Goal: Task Accomplishment & Management: Use online tool/utility

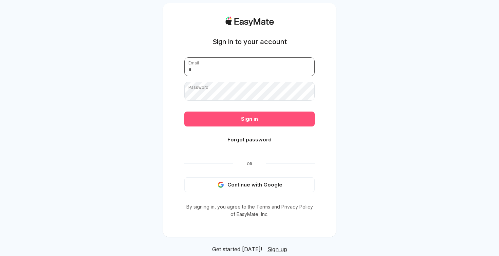
type input "**********"
click at [266, 115] on button "Sign in" at bounding box center [249, 119] width 130 height 15
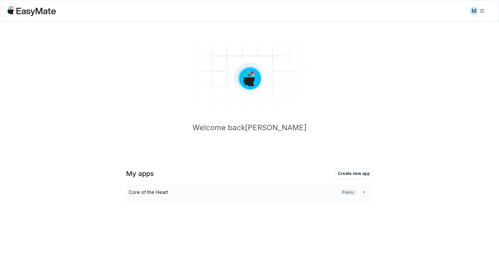
click at [199, 197] on div "Core of the Heart Public" at bounding box center [249, 193] width 247 height 16
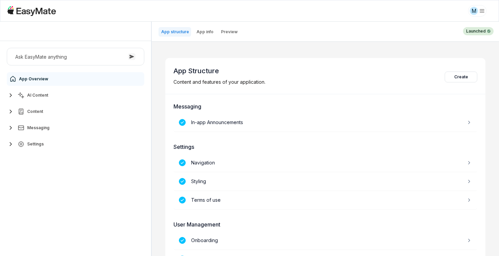
click at [89, 99] on button "AI Content" at bounding box center [76, 96] width 138 height 14
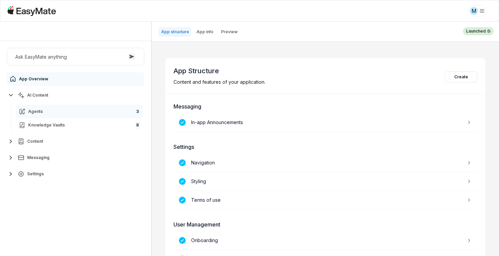
click at [83, 109] on link "Agents 3" at bounding box center [79, 112] width 127 height 14
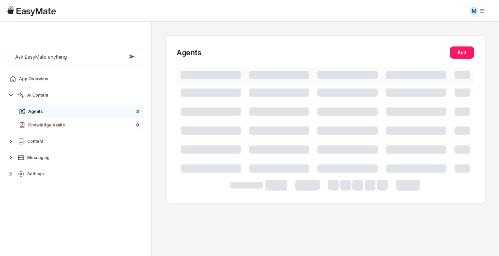
click at [75, 200] on div "Ask EasyMate anything App Overview AI Content Agents 3 Knowledge Vaults 8 Conte…" at bounding box center [75, 148] width 151 height 215
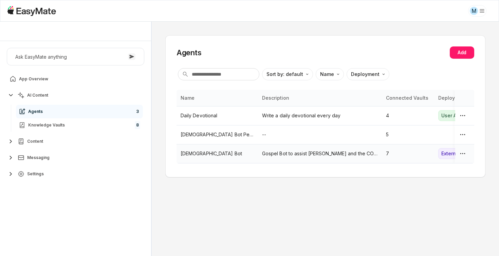
click at [188, 155] on p "[DEMOGRAPHIC_DATA] Bot" at bounding box center [217, 153] width 73 height 7
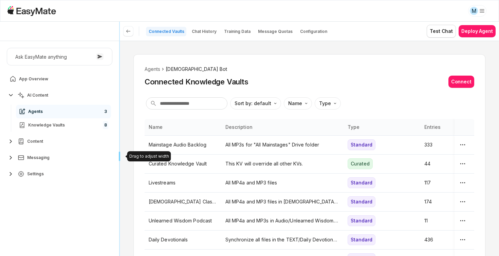
click at [57, 165] on div "Core of the Heart Ask EasyMate anything App Overview AI Content Agents 3 Knowle…" at bounding box center [249, 139] width 499 height 235
click at [201, 30] on p "Chat History" at bounding box center [204, 31] width 25 height 5
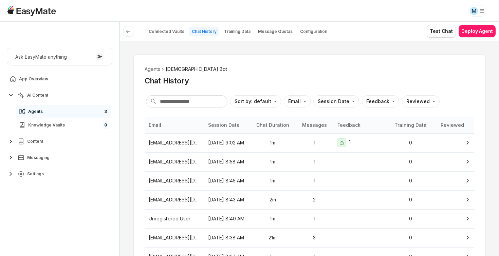
click at [124, 114] on div "Agents Gospel Bot Chat History Sort by: default Direction Email Session Date Fe…" at bounding box center [309, 149] width 379 height 216
click at [294, 101] on html "M Core of the Heart Ask EasyMate anything App Overview AI Content Agents 3 Know…" at bounding box center [249, 128] width 499 height 256
type textarea "*"
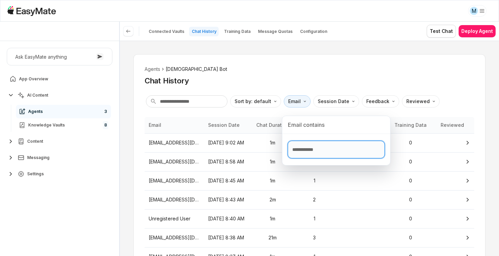
click at [296, 152] on input "Text filter input" at bounding box center [336, 150] width 97 height 18
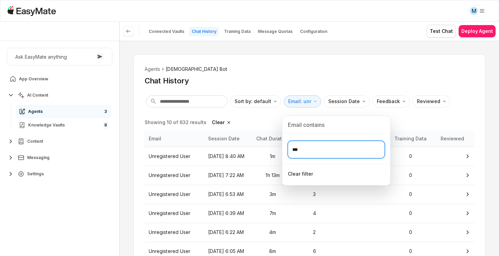
type input "***"
click at [263, 118] on html "M Core of the Heart Ask EasyMate anything App Overview AI Content Agents 3 Know…" at bounding box center [249, 128] width 499 height 256
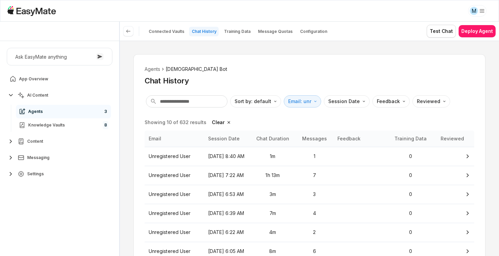
click at [270, 113] on div "Agents Gospel Bot Chat History Sort by: default Direction Email: unr Session Da…" at bounding box center [309, 210] width 352 height 312
click at [302, 76] on div "Chat History" at bounding box center [310, 81] width 330 height 10
click at [276, 176] on p "1h 13m" at bounding box center [273, 175] width 38 height 7
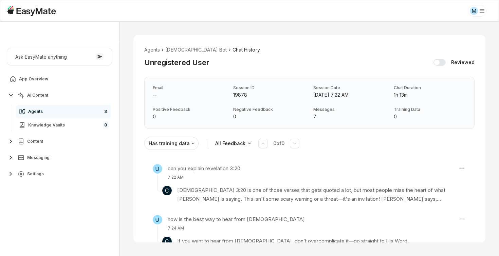
click at [371, 105] on div "Email -- Session ID 19878 Session Date [DATE] 7:22 AM Chat Duration 1h 13m Posi…" at bounding box center [309, 103] width 330 height 52
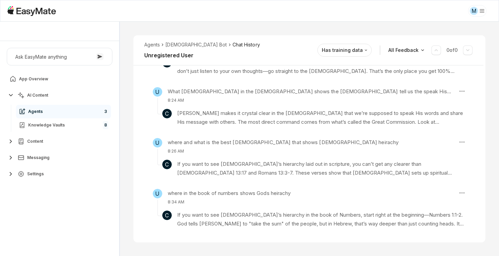
scroll to position [289, 0]
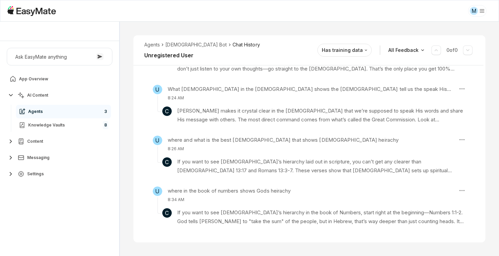
click at [320, 246] on div "Agents [DEMOGRAPHIC_DATA] Bot Chat History Unregistered User Reviewed Email -- …" at bounding box center [309, 139] width 379 height 235
click at [245, 20] on div "M" at bounding box center [249, 11] width 499 height 22
type textarea "*"
